Goal: Navigation & Orientation: Find specific page/section

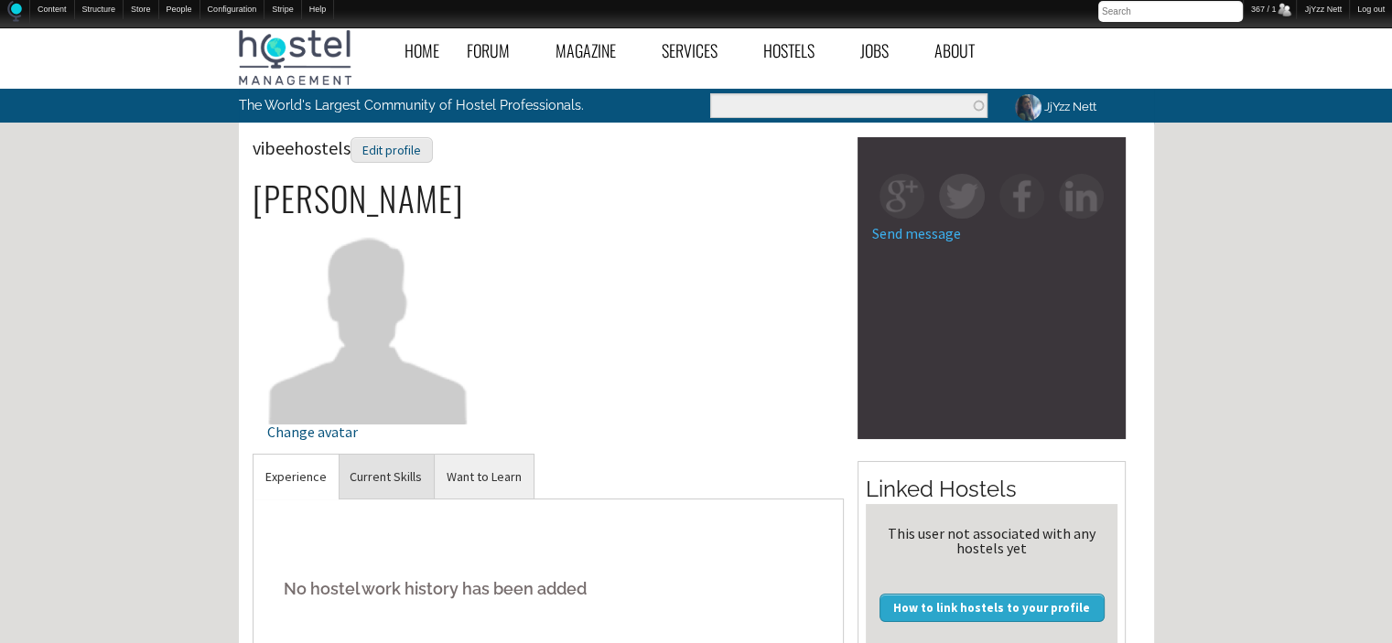
click at [387, 473] on link "Current Skills" at bounding box center [386, 477] width 96 height 45
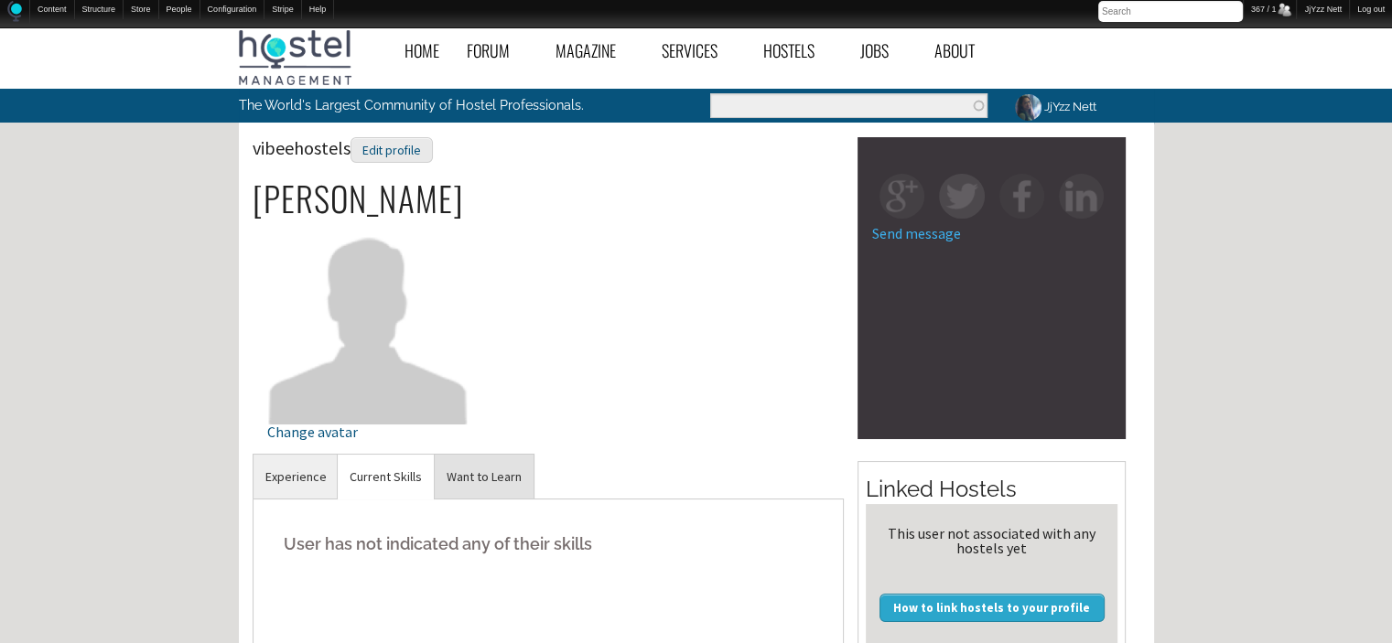
click at [475, 482] on link "Want to Learn" at bounding box center [484, 477] width 99 height 45
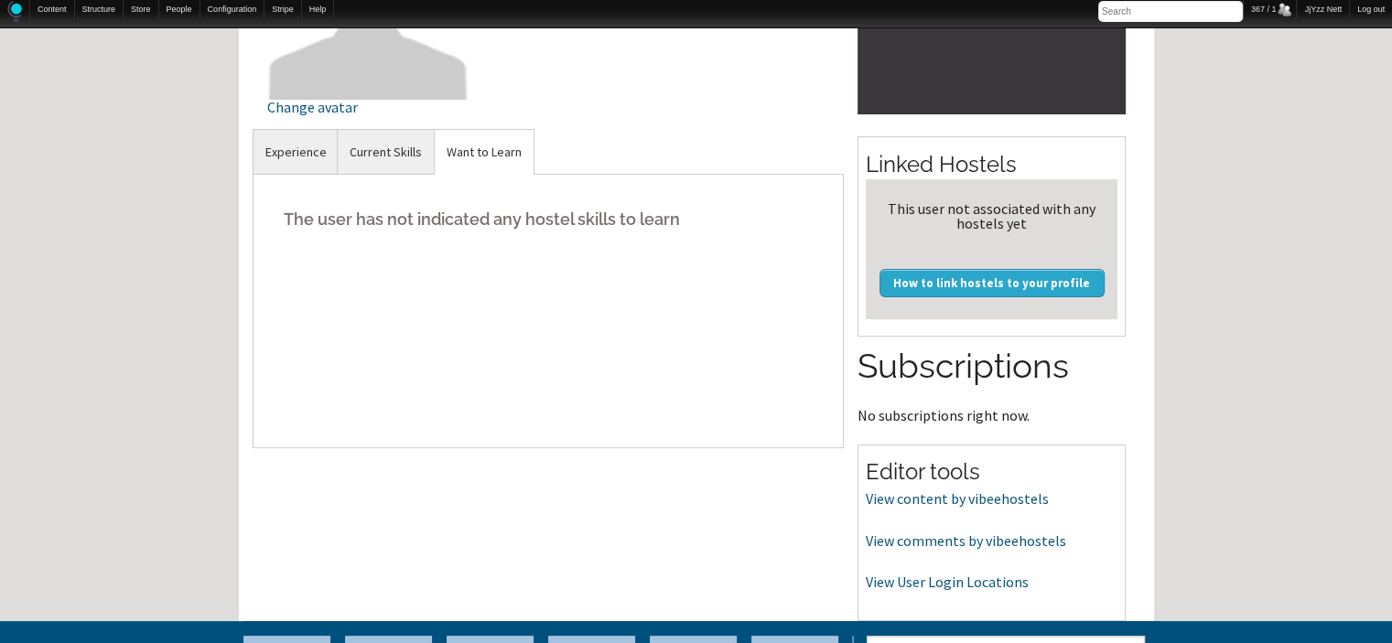
scroll to position [329, 0]
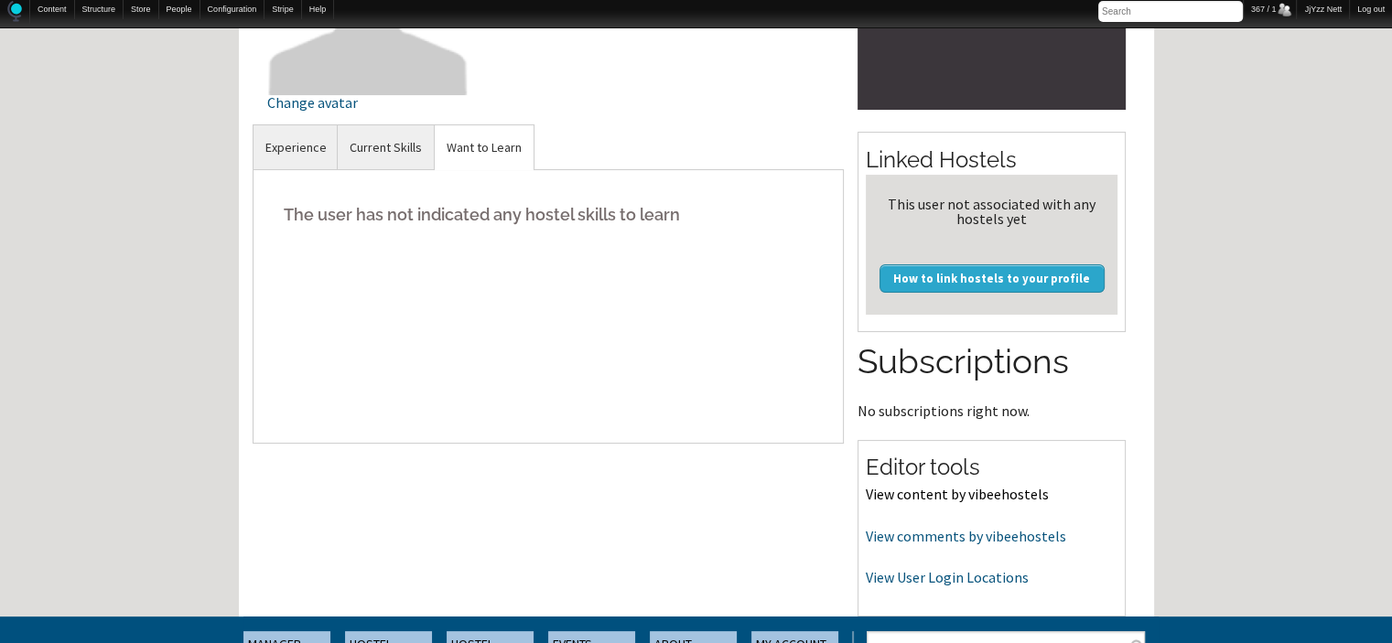
click at [1002, 489] on link "View content by vibeehostels" at bounding box center [957, 494] width 183 height 18
click at [989, 534] on link "View comments by vibeehostels" at bounding box center [966, 536] width 200 height 18
click at [939, 576] on link "View User Login Locations" at bounding box center [947, 577] width 163 height 18
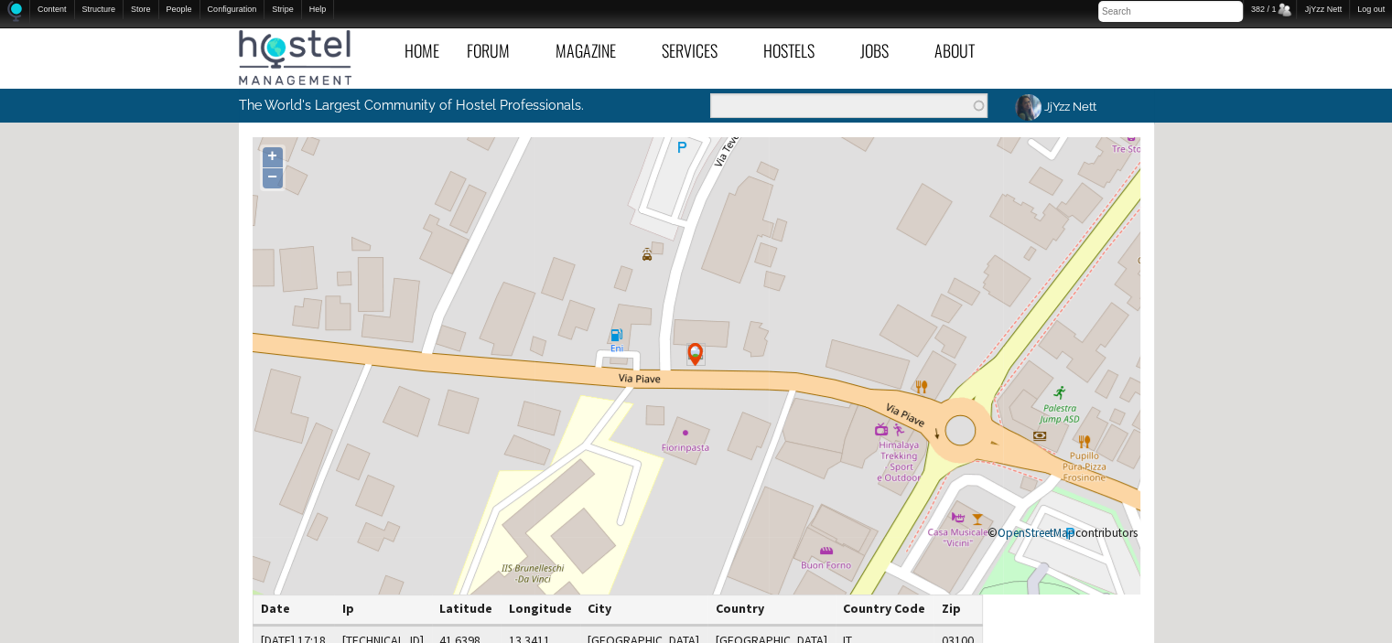
scroll to position [485, 0]
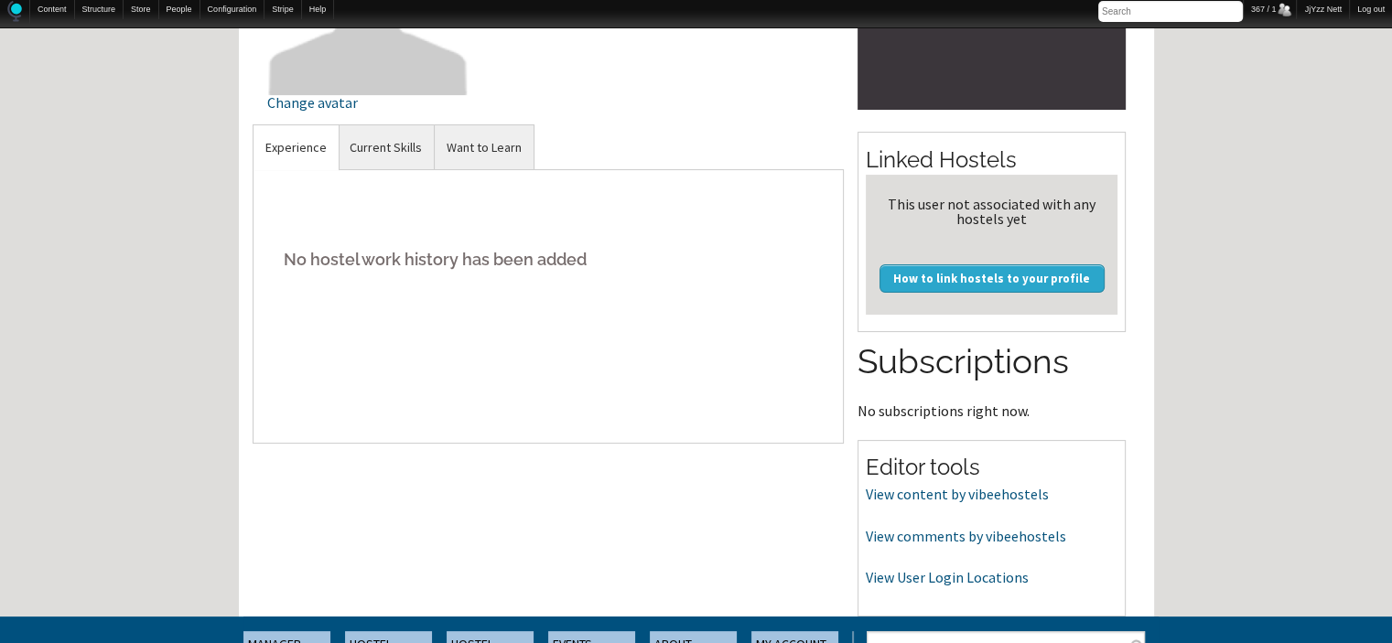
scroll to position [366, 0]
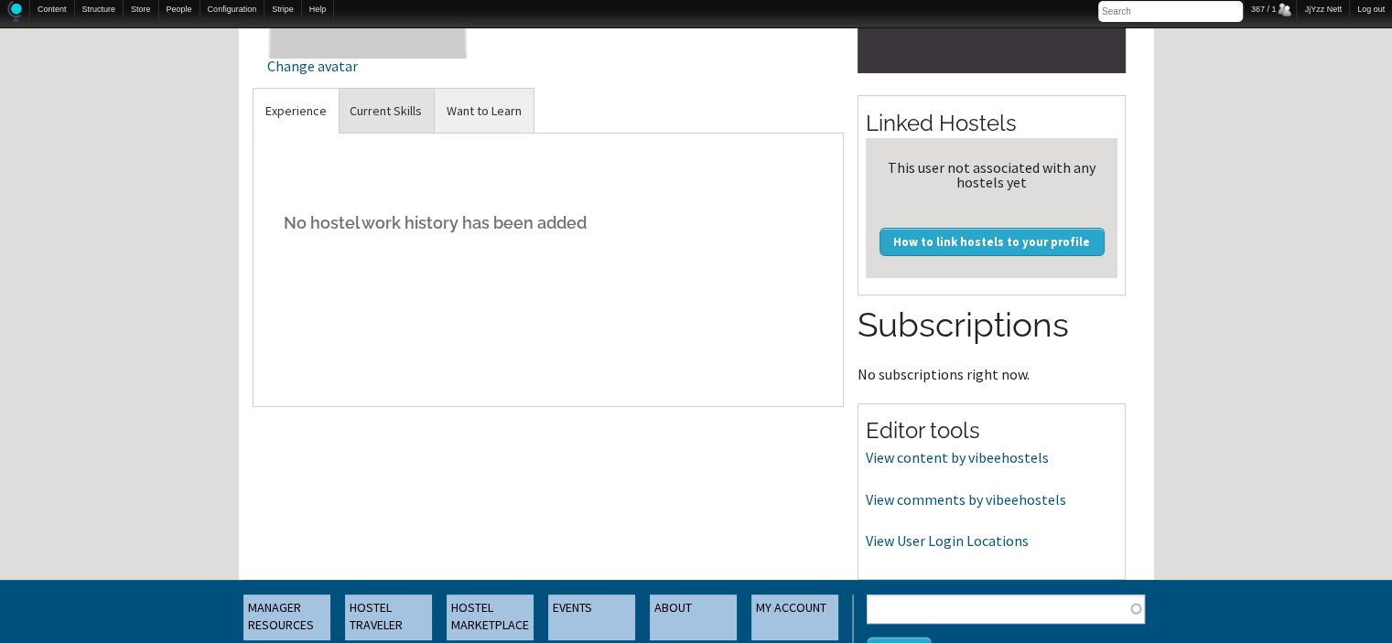
click at [350, 106] on link "Current Skills" at bounding box center [386, 111] width 96 height 45
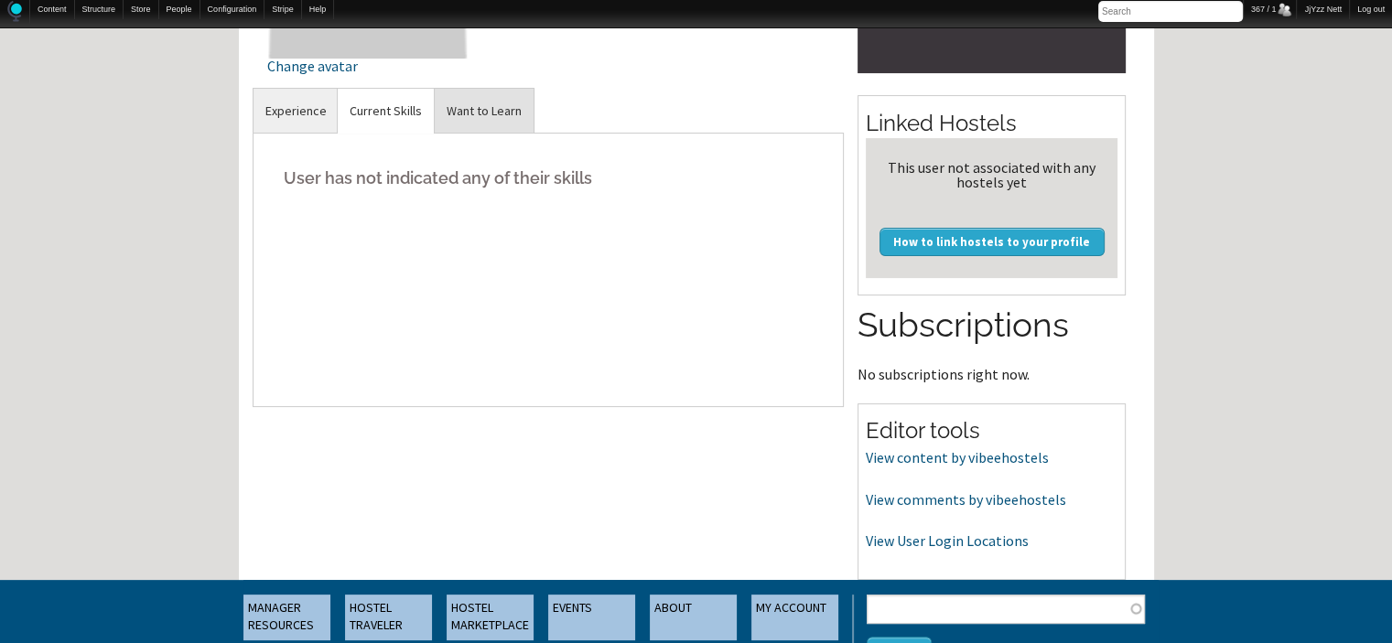
click at [475, 109] on link "Want to Learn" at bounding box center [484, 111] width 99 height 45
click at [974, 462] on link "View content by vibeehostels" at bounding box center [957, 457] width 183 height 18
click at [920, 458] on link "View content by vibeehostels" at bounding box center [957, 457] width 183 height 18
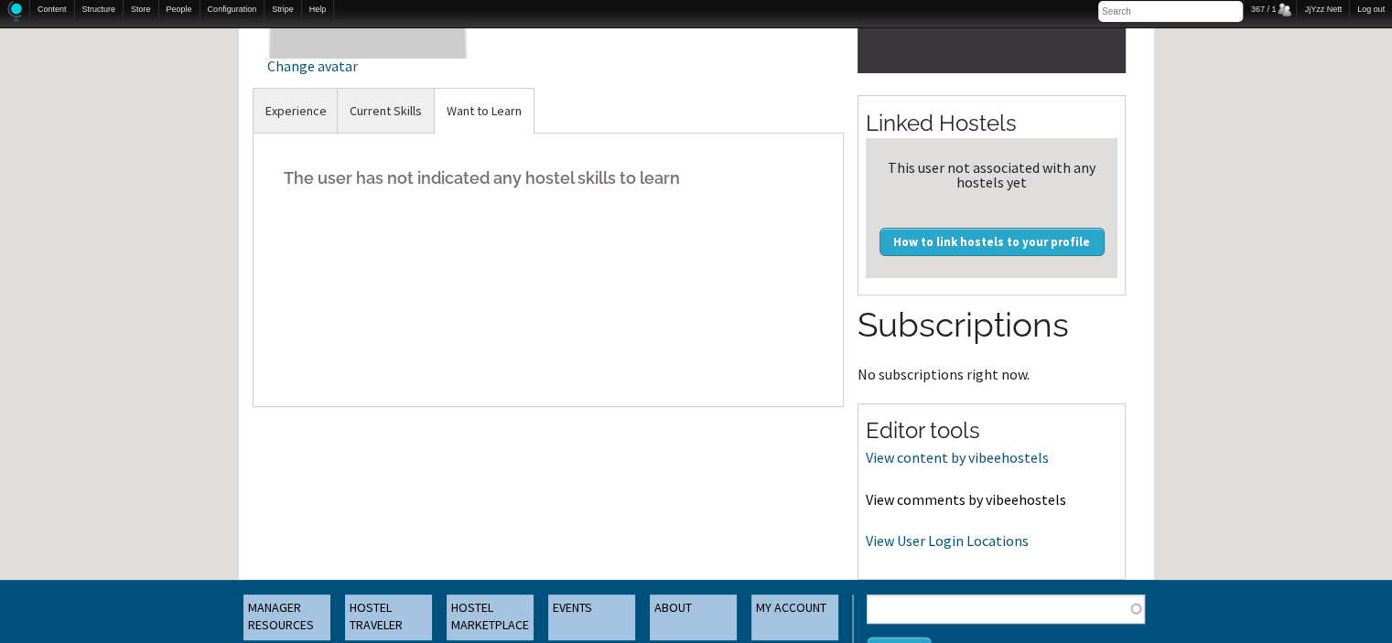
click at [982, 499] on link "View comments by vibeehostels" at bounding box center [966, 499] width 200 height 18
click at [889, 541] on link "View User Login Locations" at bounding box center [947, 541] width 163 height 18
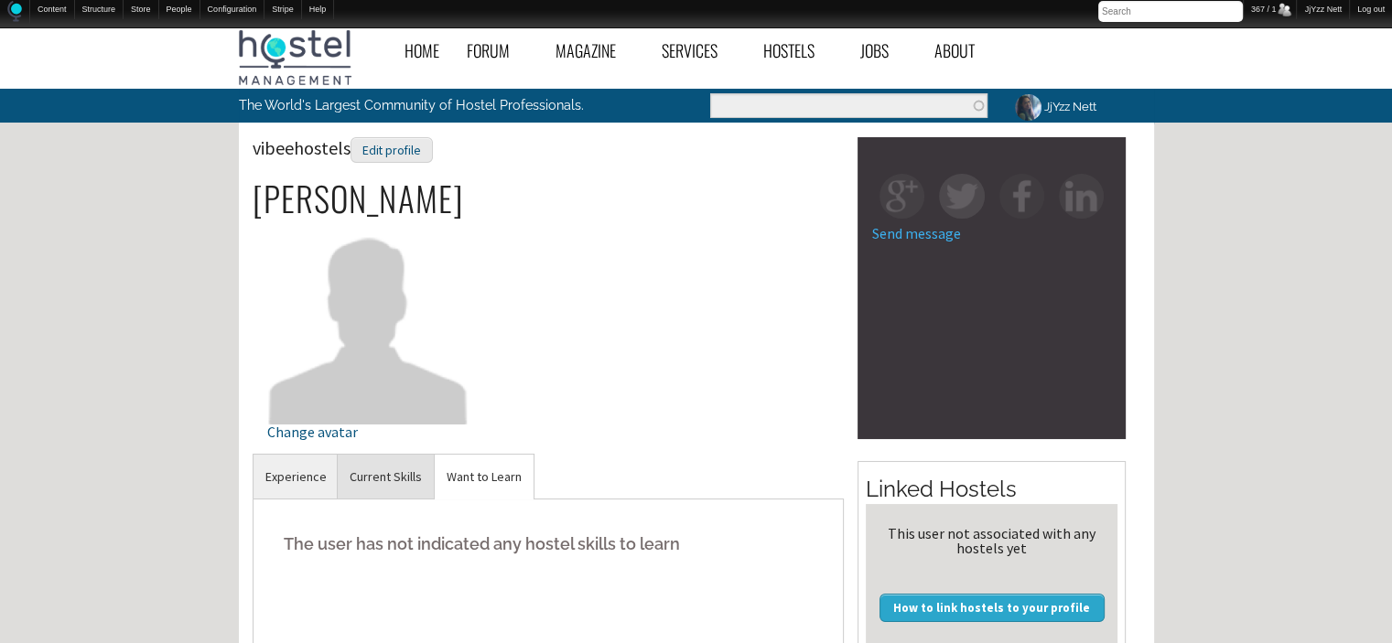
click at [395, 482] on link "Current Skills" at bounding box center [386, 477] width 96 height 45
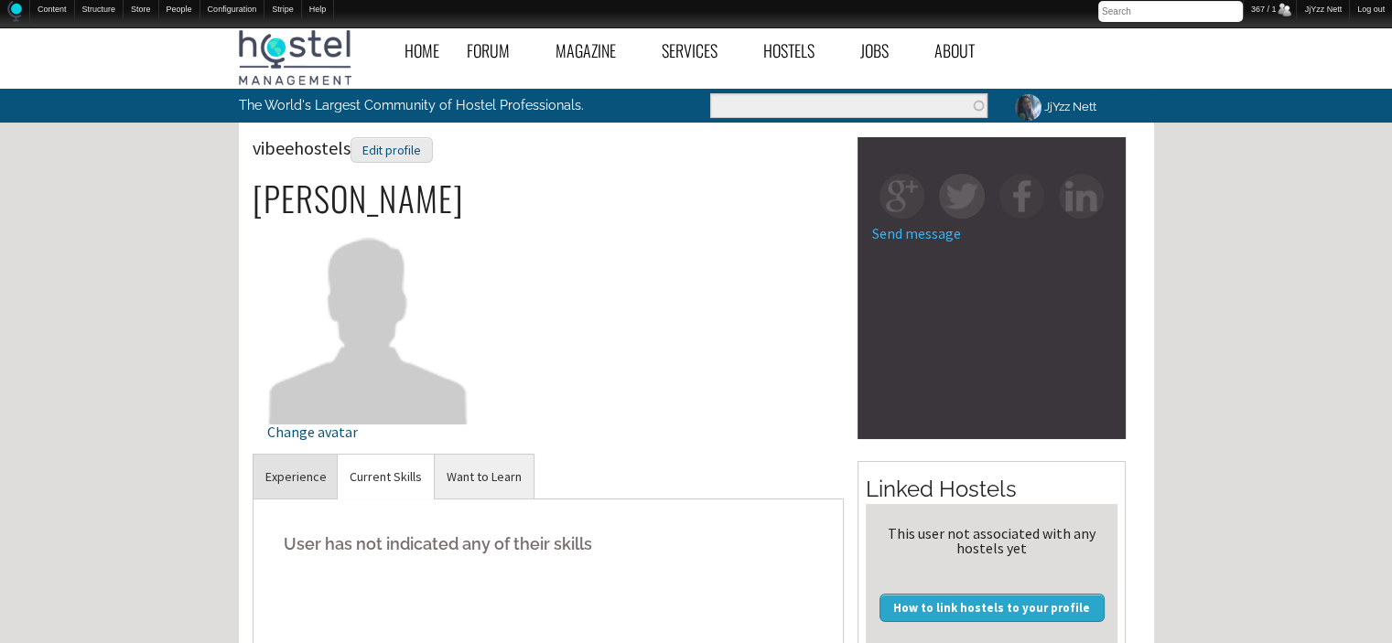
click at [274, 476] on link "Experience" at bounding box center [295, 477] width 85 height 45
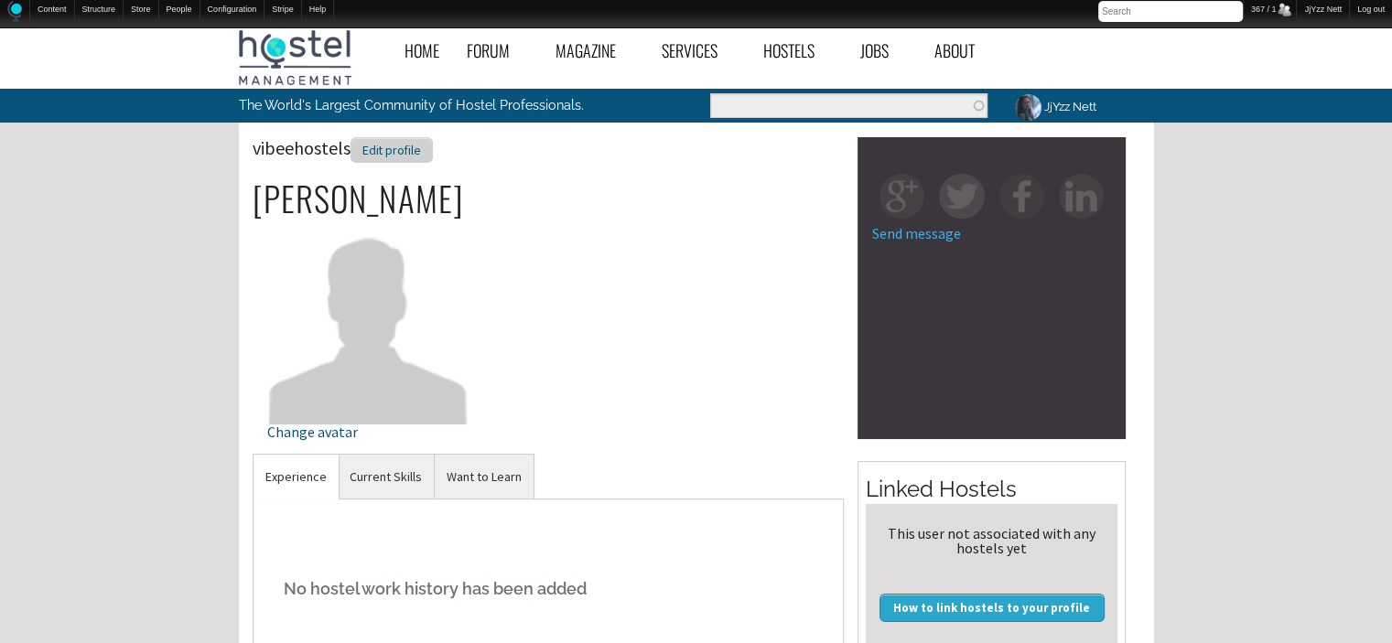
click at [403, 149] on div "Edit profile" at bounding box center [391, 150] width 82 height 27
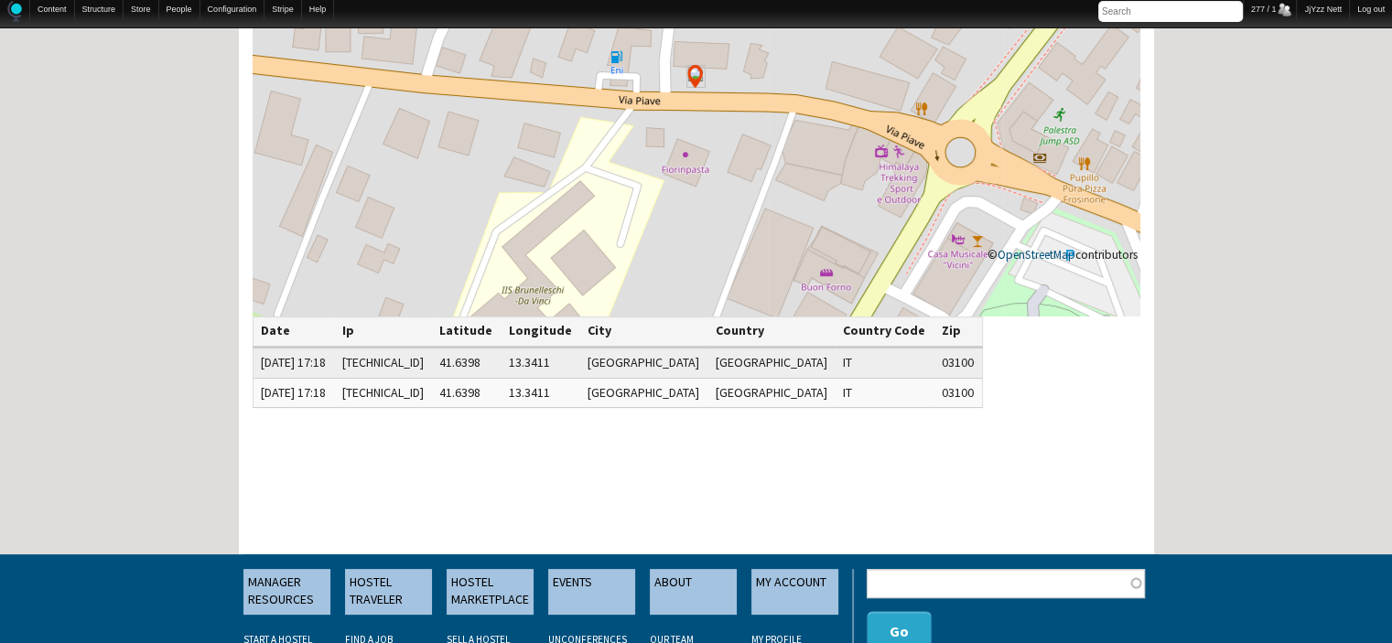
scroll to position [476, 0]
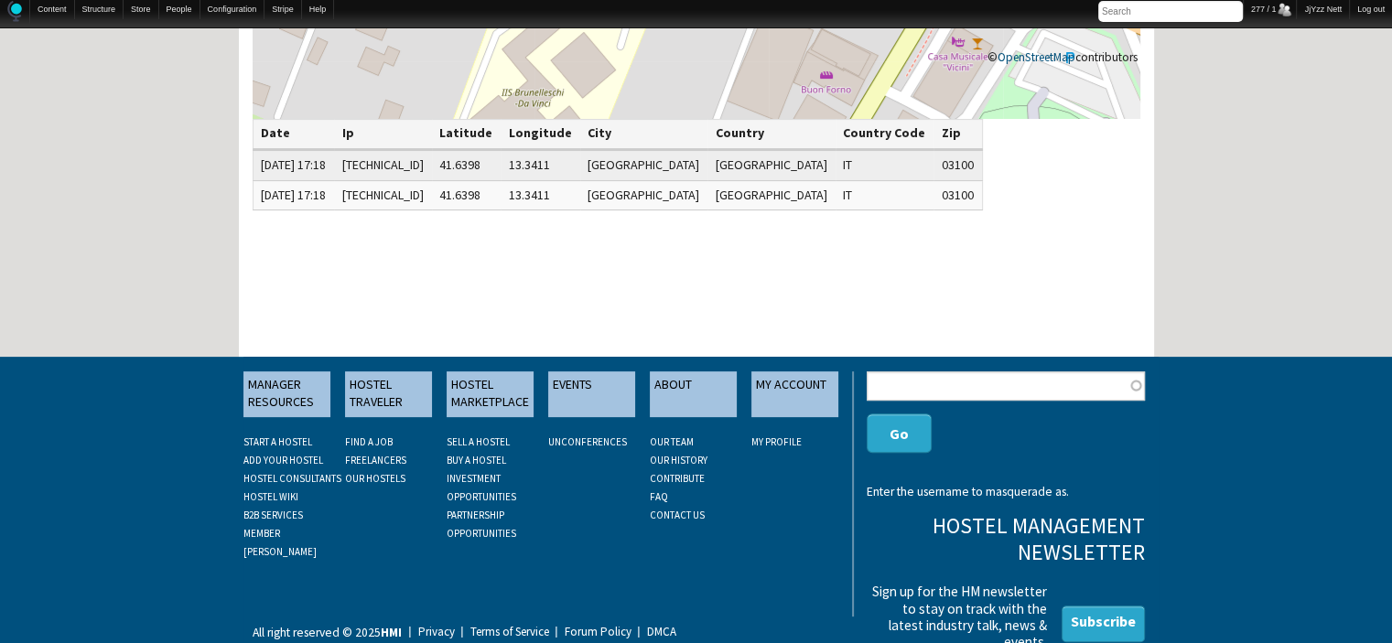
click at [889, 541] on h3 "Hostel Management Newsletter" at bounding box center [1004, 539] width 277 height 53
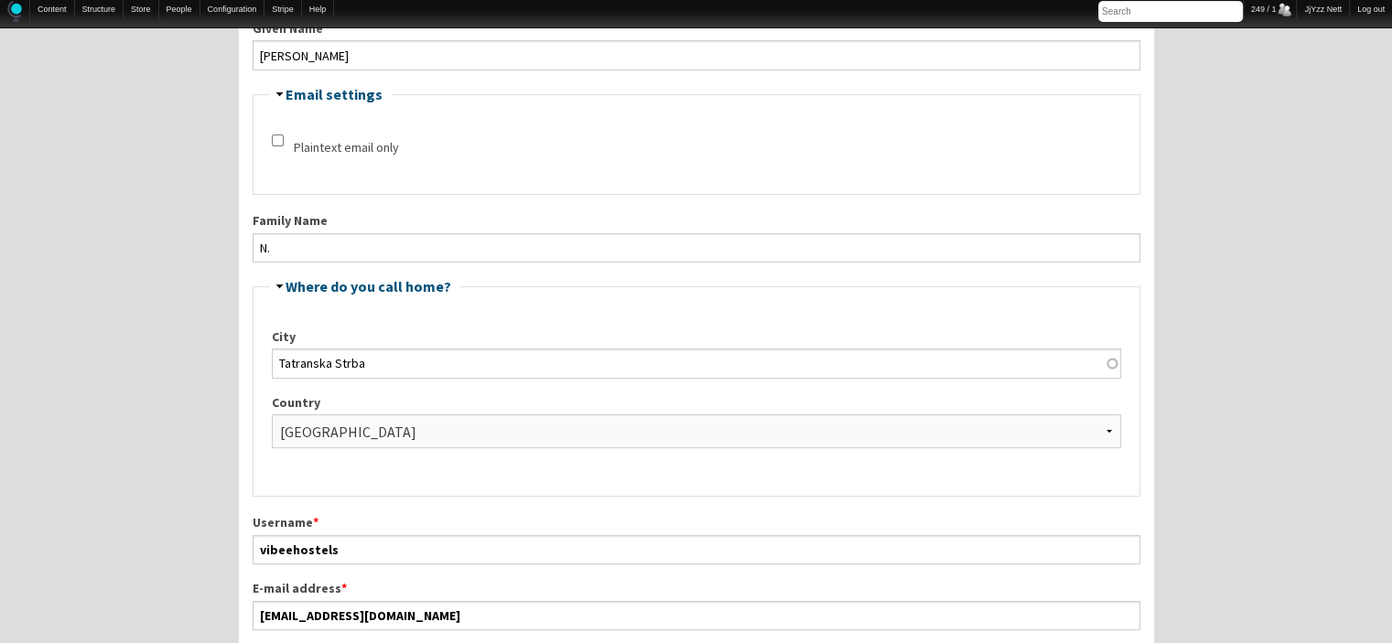
scroll to position [366, 0]
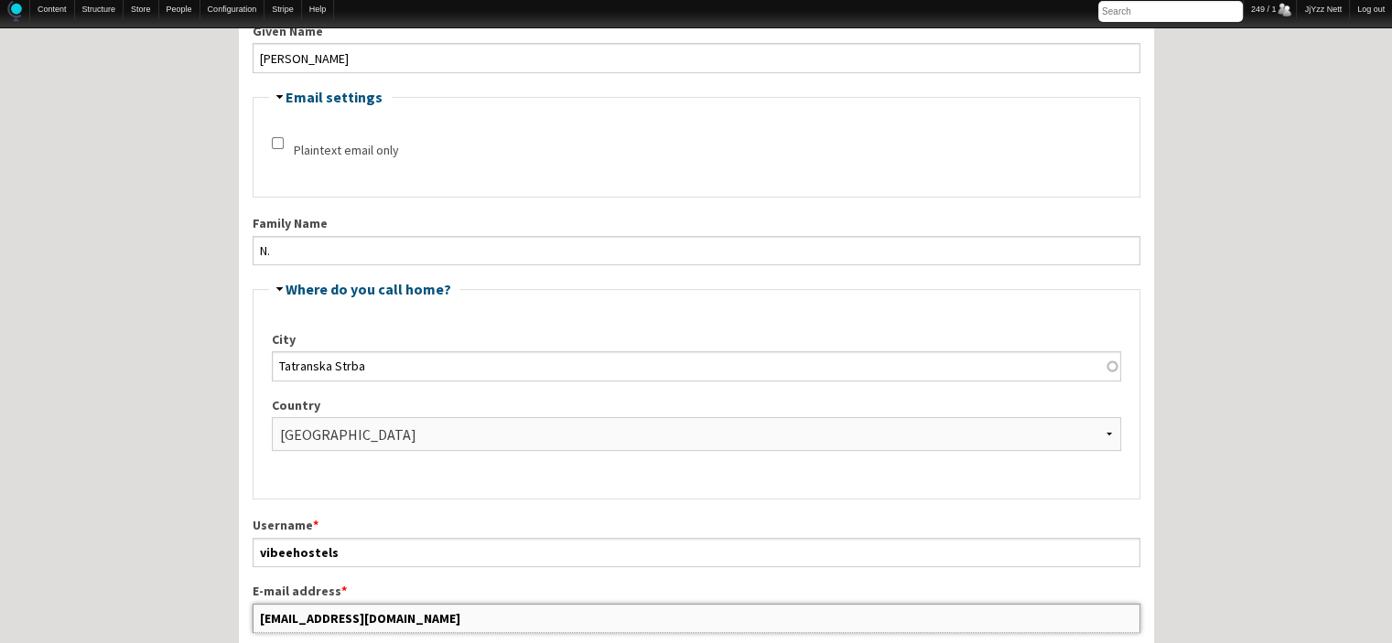
drag, startPoint x: 439, startPoint y: 618, endPoint x: 253, endPoint y: 618, distance: 186.7
click at [253, 618] on input "sherpas.hostel@gmail.com" at bounding box center [697, 618] width 888 height 29
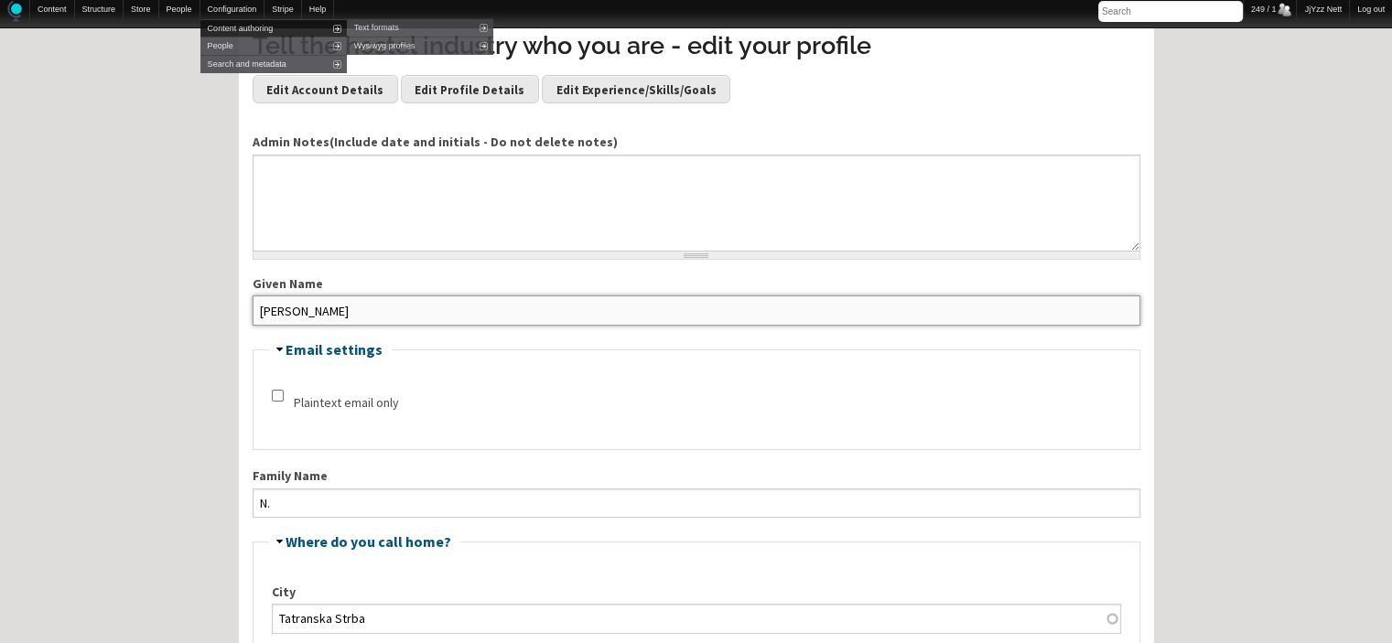
scroll to position [103, 0]
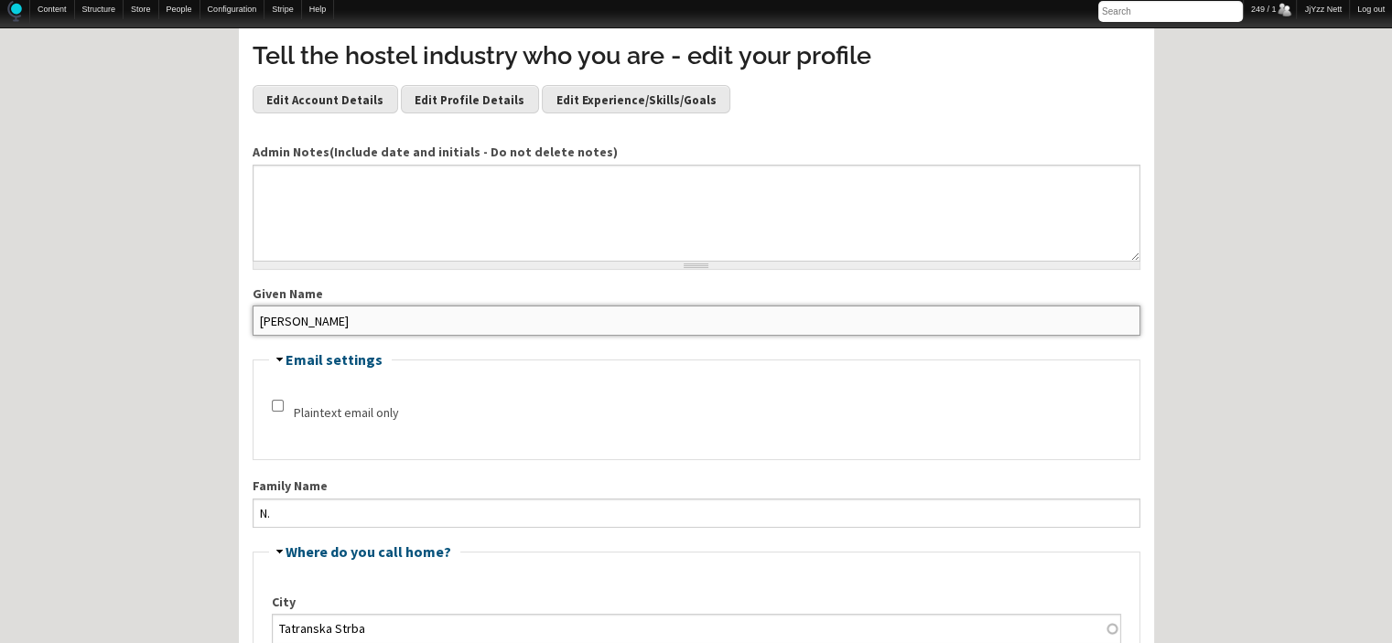
drag, startPoint x: 297, startPoint y: 50, endPoint x: 205, endPoint y: 337, distance: 300.9
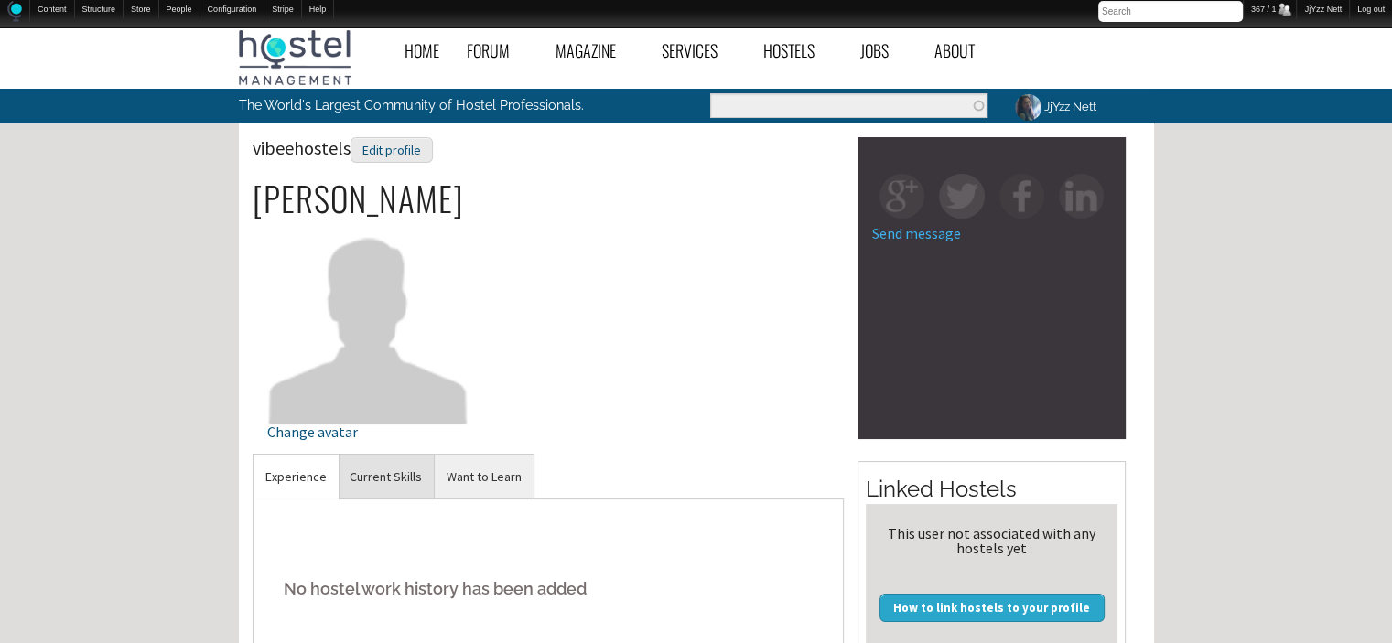
click at [360, 479] on link "Current Skills" at bounding box center [386, 477] width 96 height 45
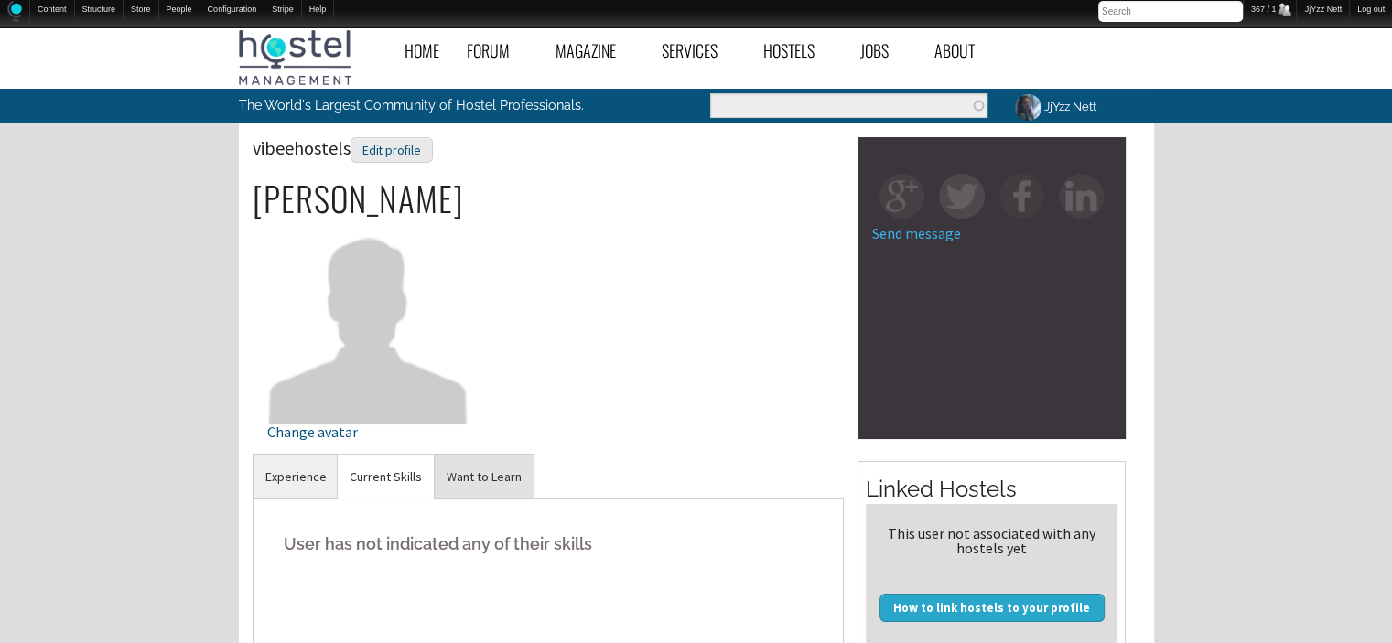
click at [470, 473] on link "Want to Learn" at bounding box center [484, 477] width 99 height 45
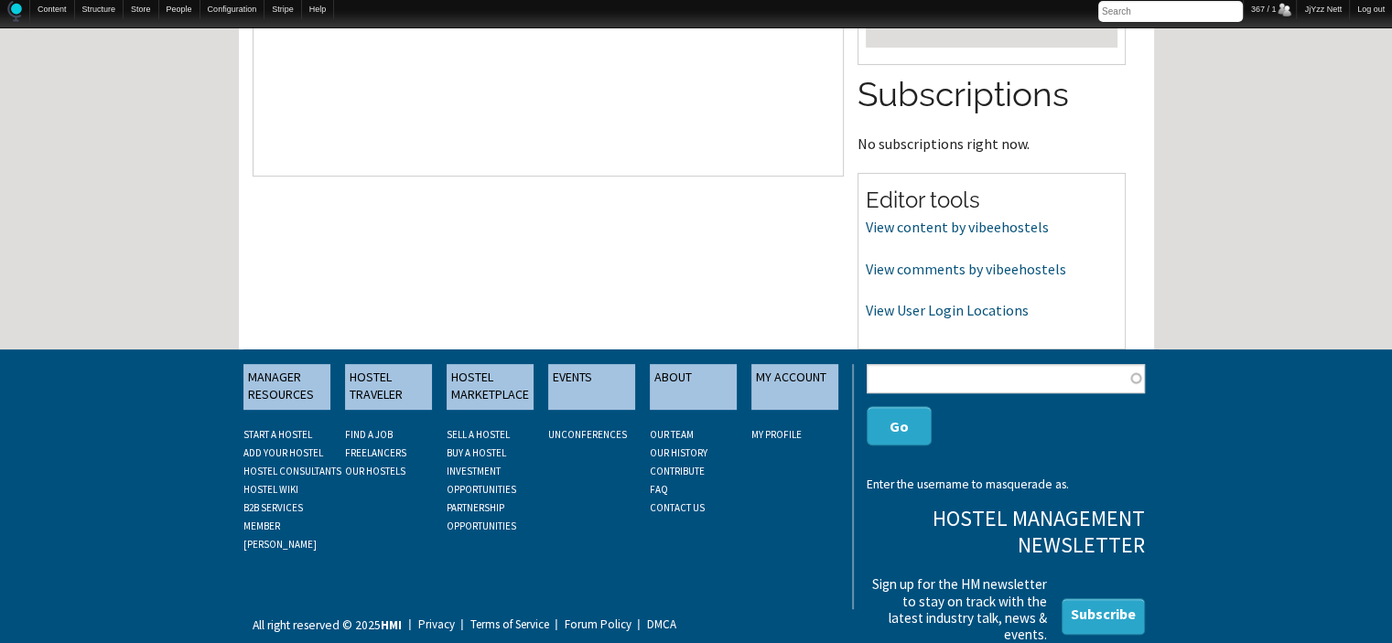
scroll to position [597, 0]
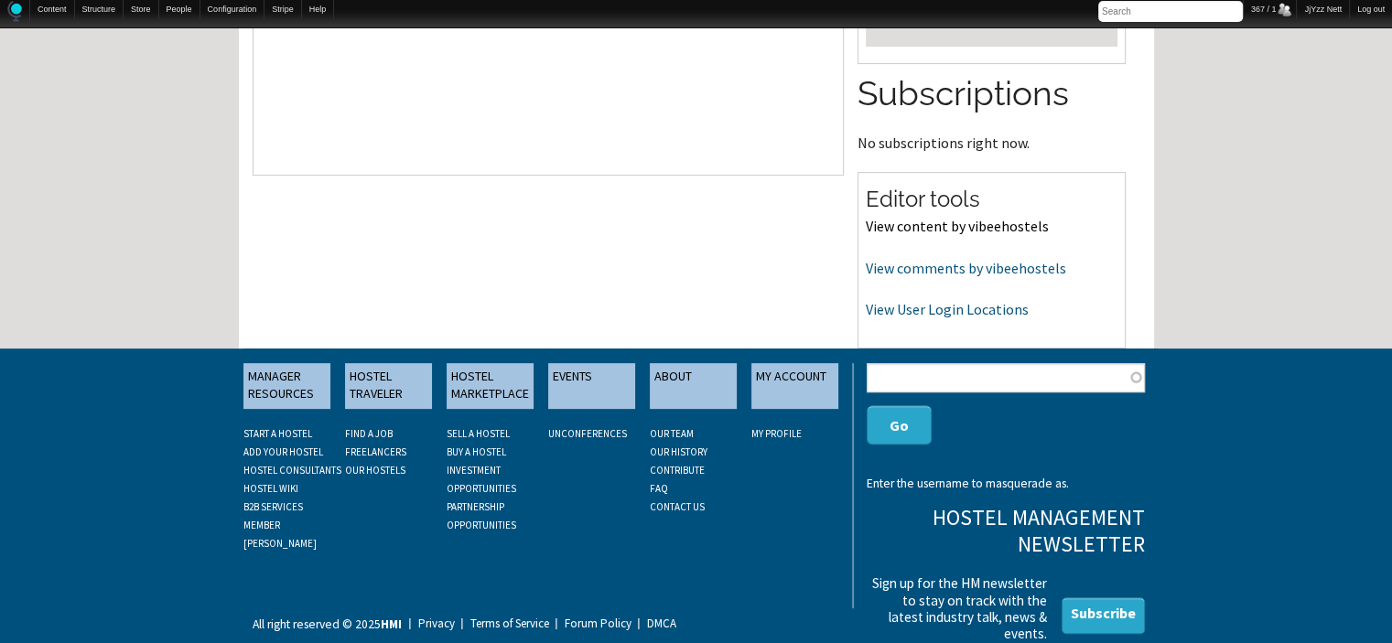
click at [915, 227] on link "View content by vibeehostels" at bounding box center [957, 226] width 183 height 18
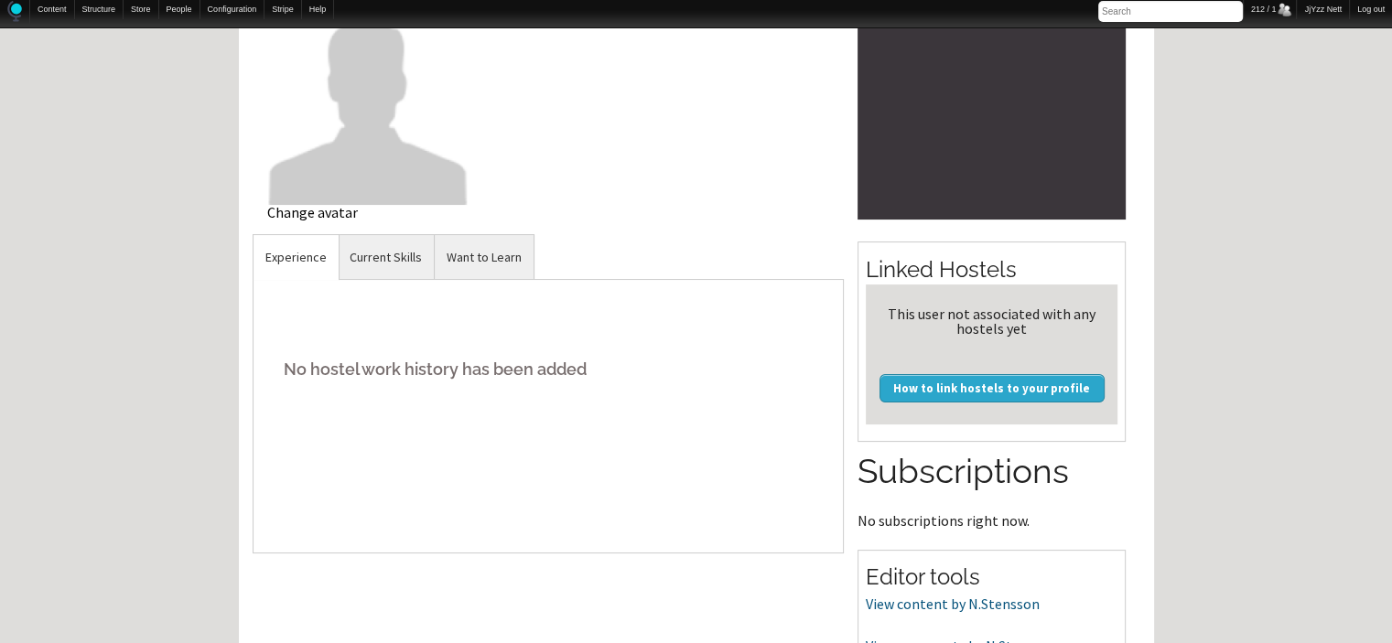
drag, startPoint x: 0, startPoint y: 0, endPoint x: 324, endPoint y: 133, distance: 350.0
click at [324, 133] on img at bounding box center [368, 103] width 202 height 202
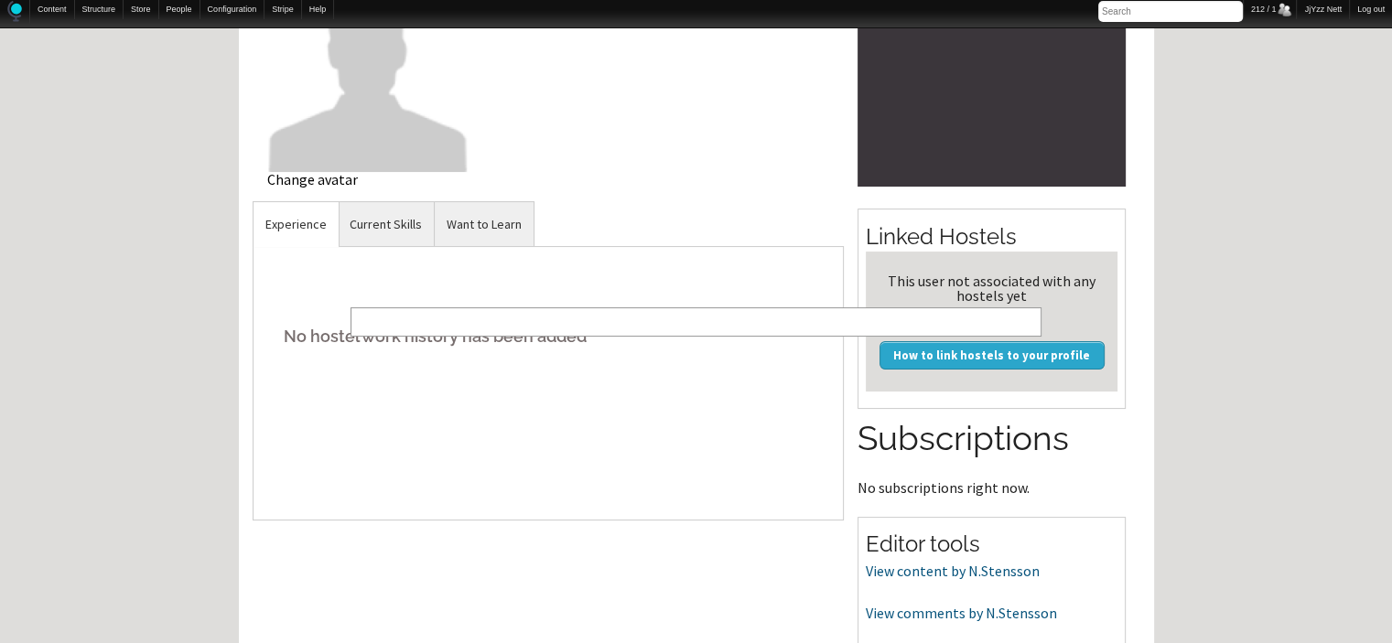
scroll to position [256, 0]
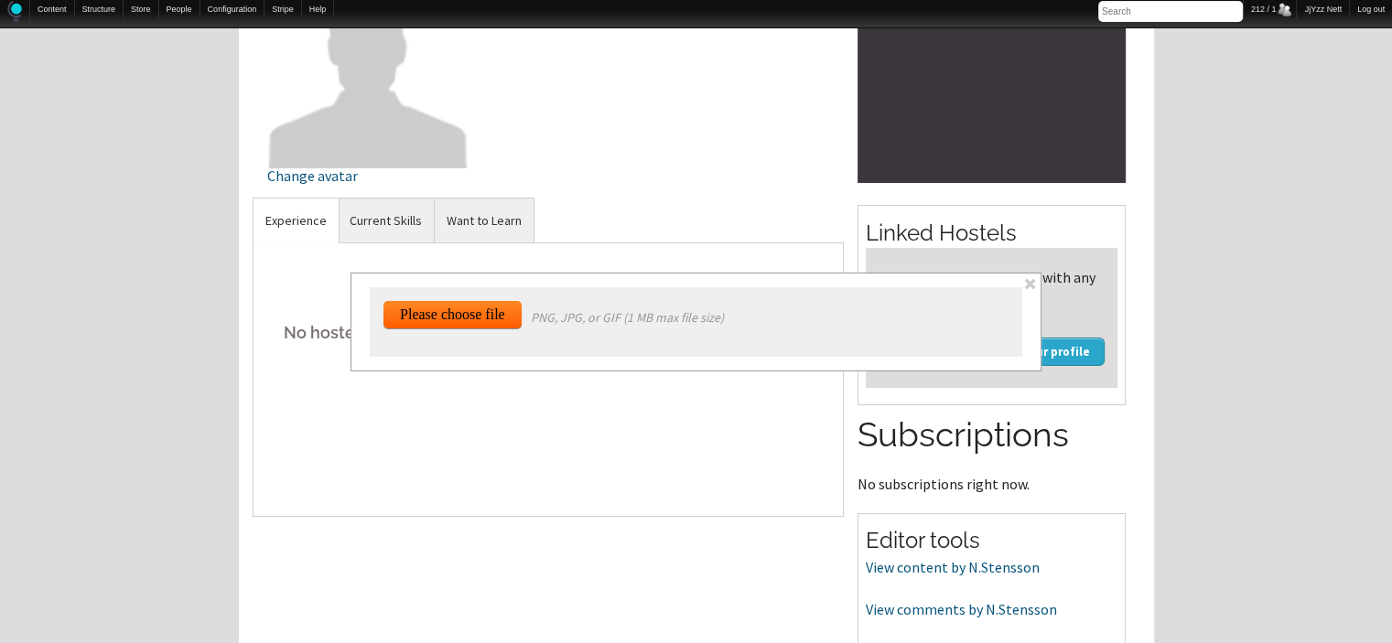
click at [1025, 277] on span at bounding box center [1030, 284] width 16 height 16
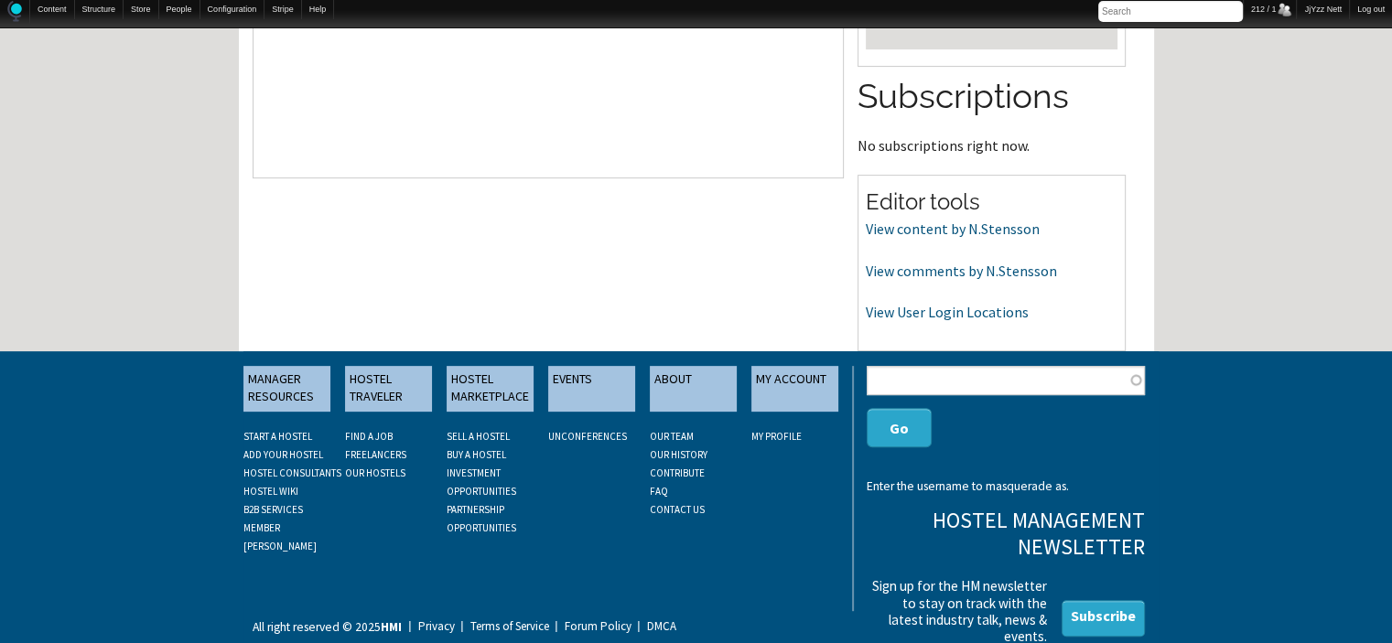
scroll to position [597, 0]
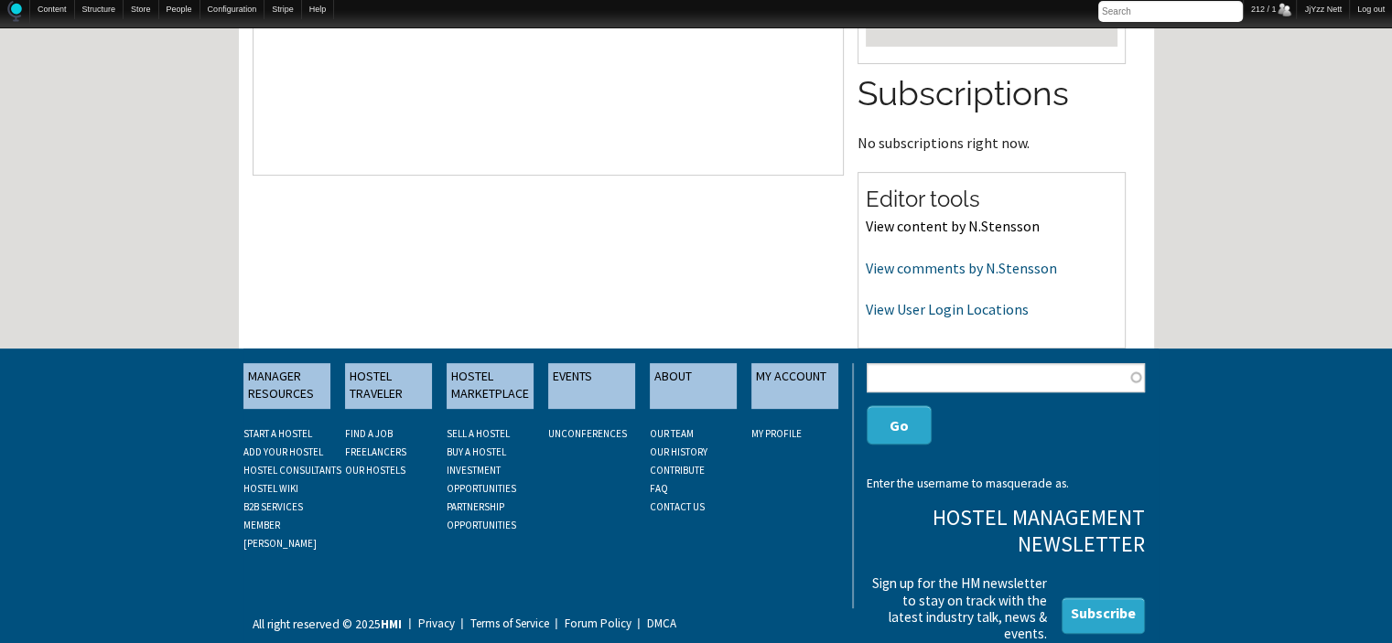
click at [942, 222] on link "View content by N.Stensson" at bounding box center [953, 226] width 174 height 18
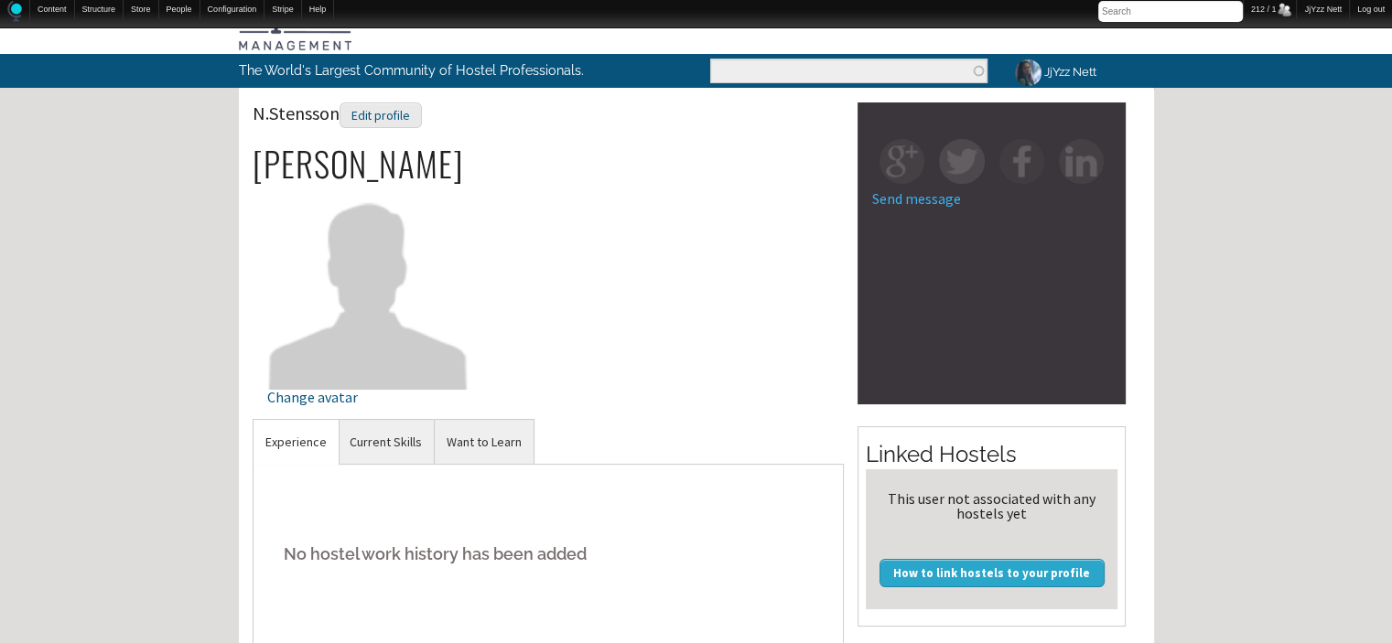
scroll to position [37, 0]
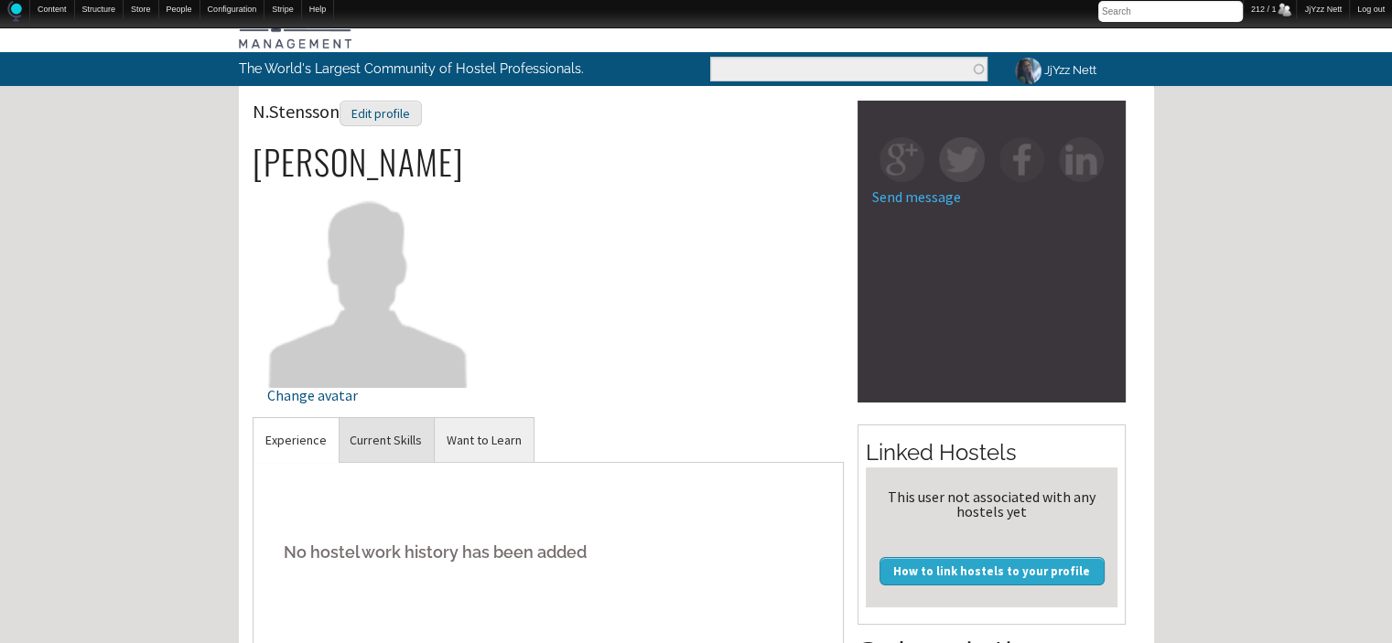
click at [400, 436] on link "Current Skills" at bounding box center [386, 440] width 96 height 45
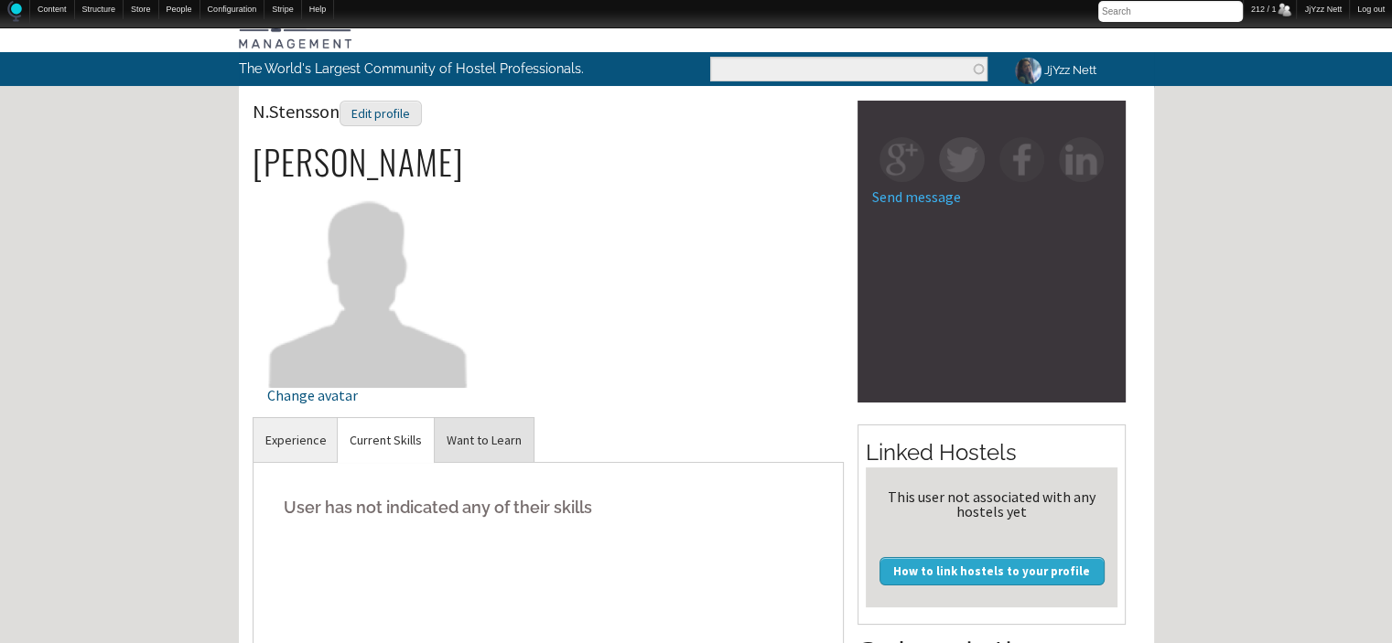
click at [451, 436] on link "Want to Learn" at bounding box center [484, 440] width 99 height 45
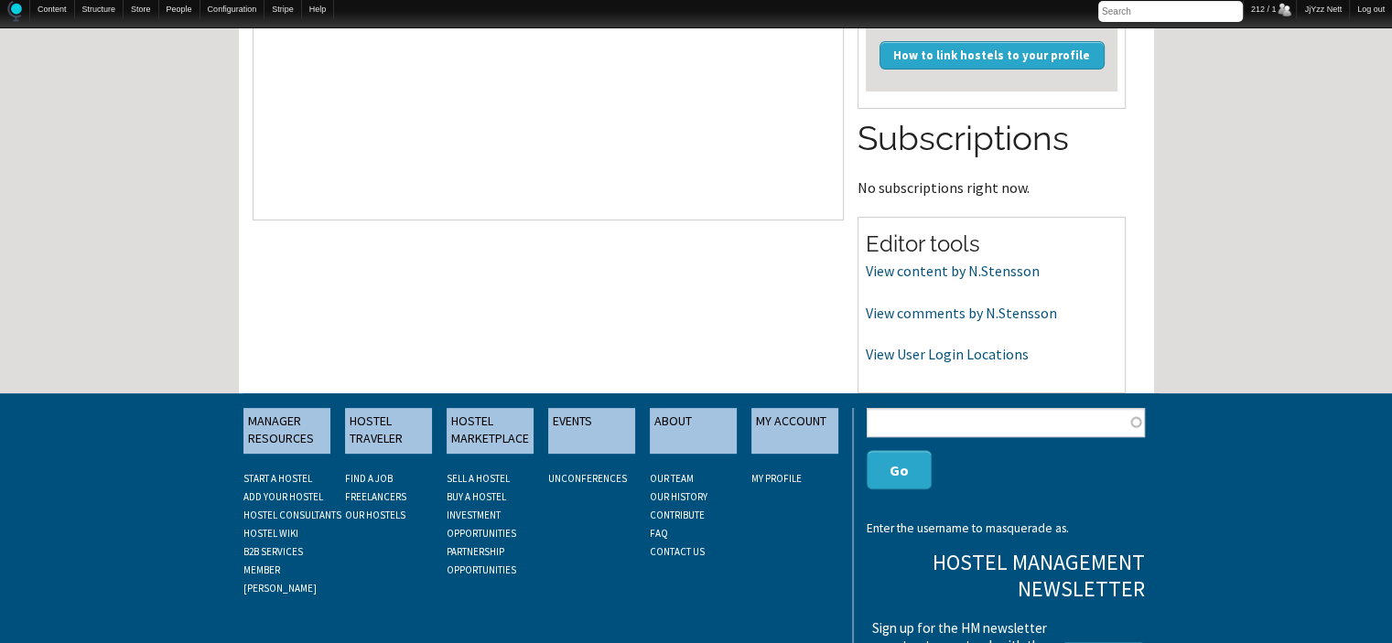
scroll to position [597, 0]
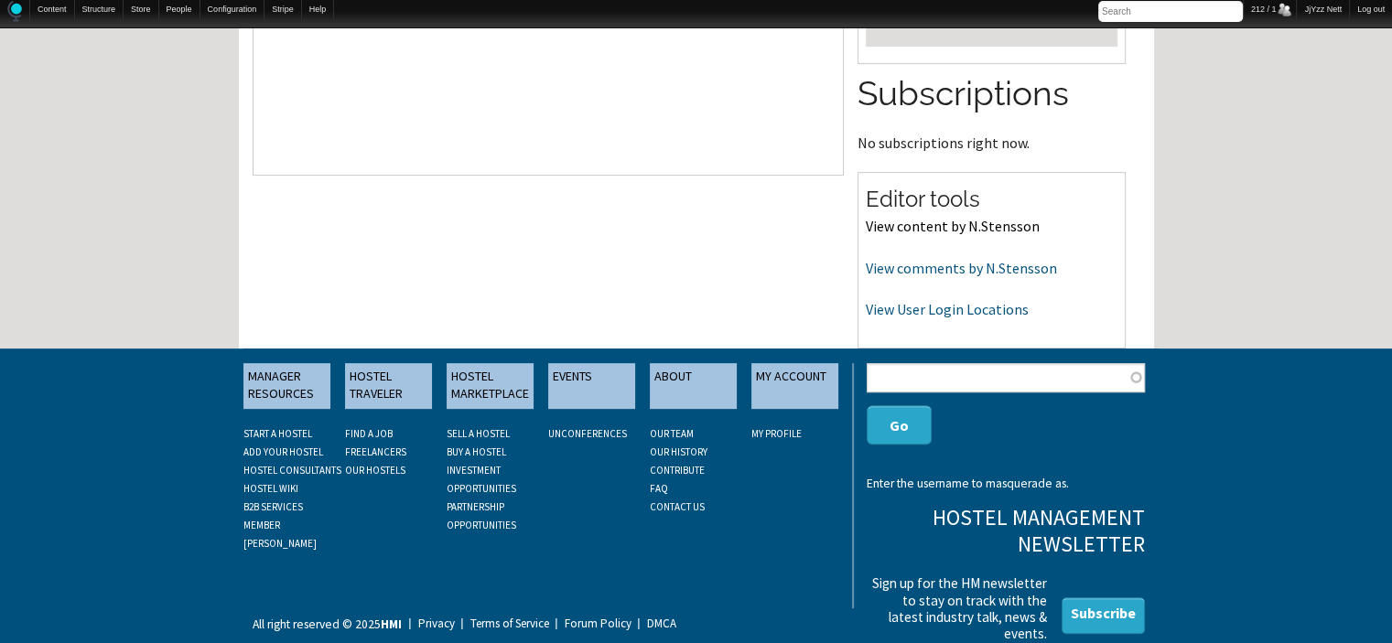
click at [952, 217] on link "View content by N.Stensson" at bounding box center [953, 226] width 174 height 18
click at [906, 274] on link "View comments by N.Stensson" at bounding box center [961, 268] width 191 height 18
